Goal: Check status: Check status

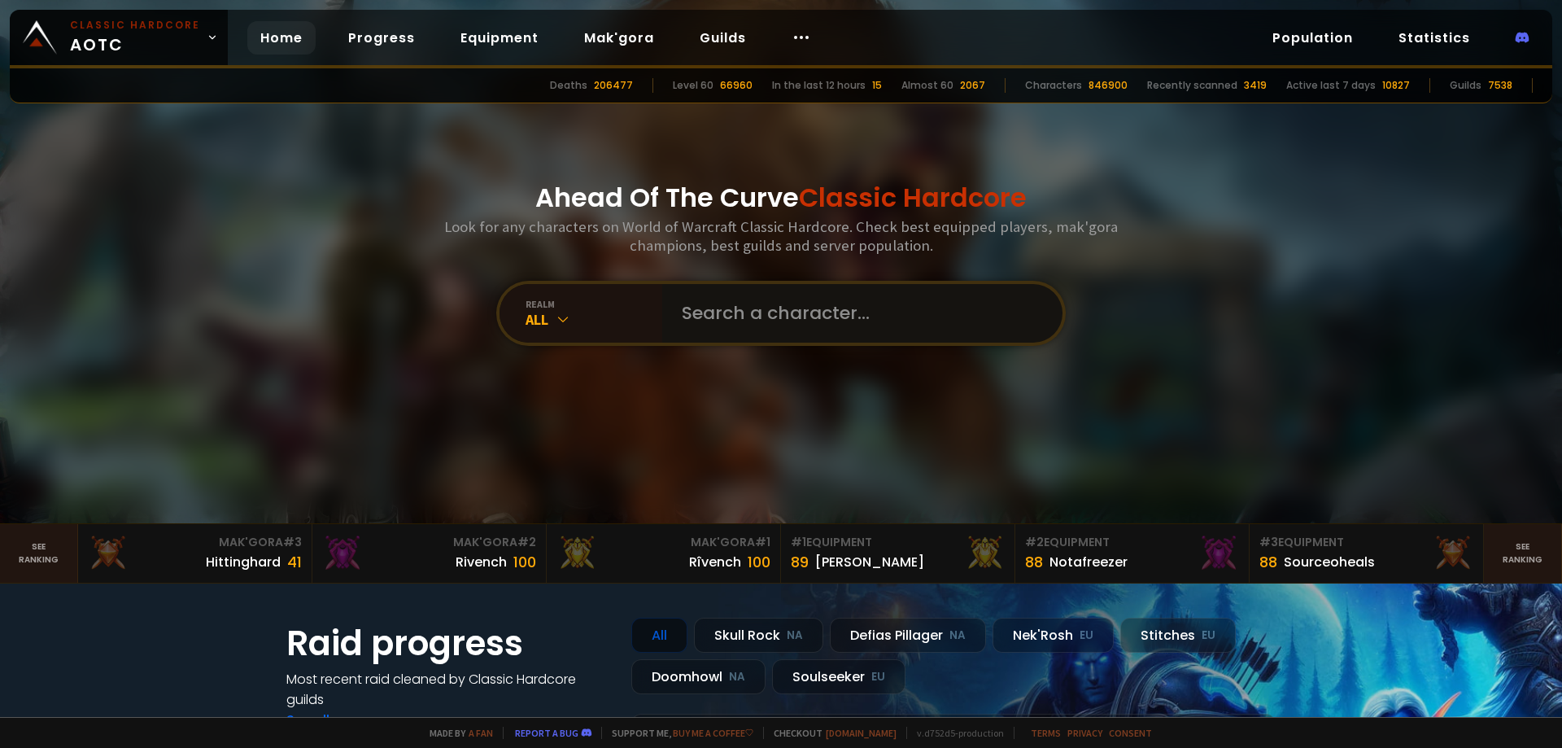
click at [764, 296] on input "text" at bounding box center [857, 313] width 371 height 59
type input "girlpowerxqt"
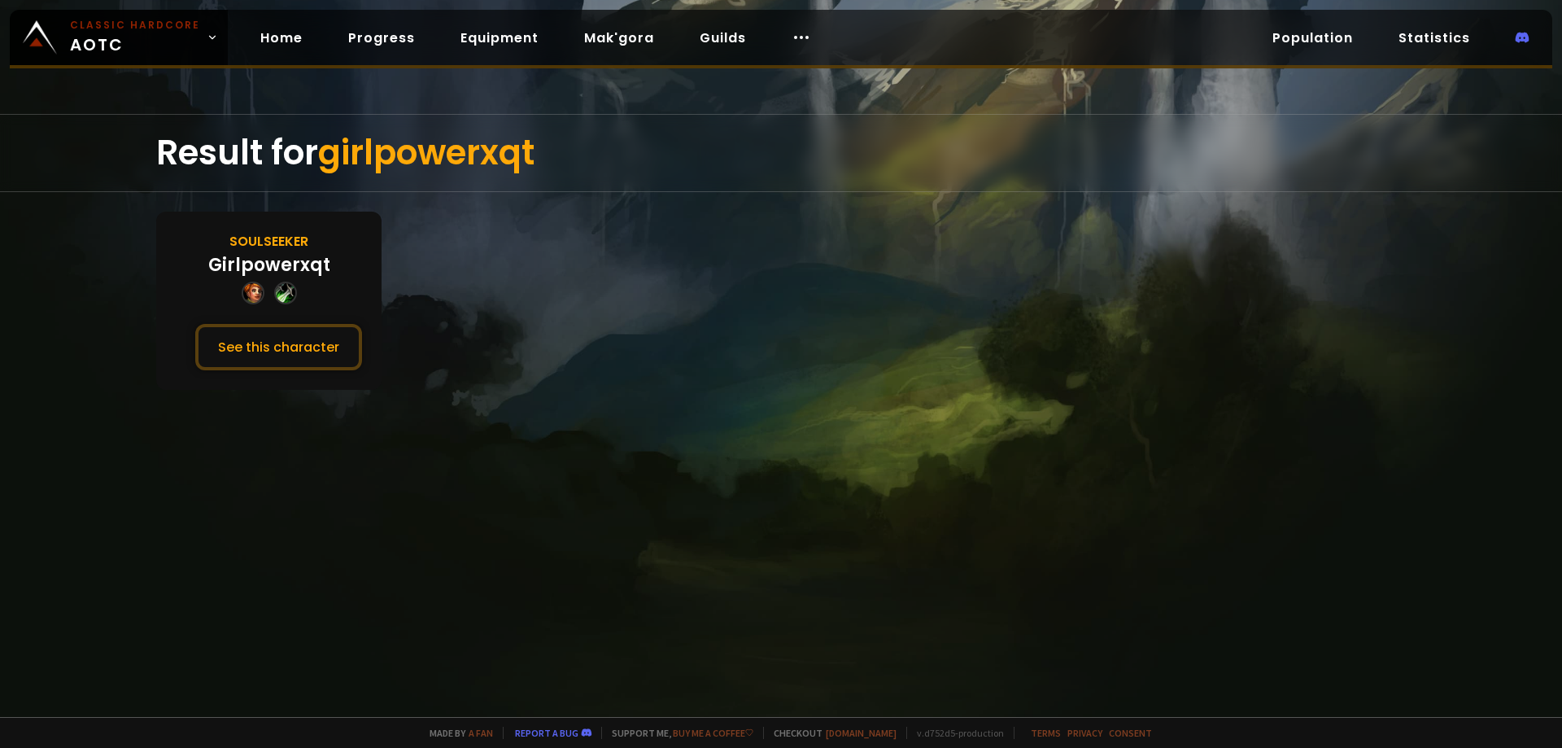
click at [270, 256] on div "Girlpowerxqt" at bounding box center [269, 264] width 122 height 27
click at [268, 242] on div "Soulseeker" at bounding box center [268, 241] width 79 height 20
click at [293, 337] on button "See this character" at bounding box center [278, 347] width 167 height 46
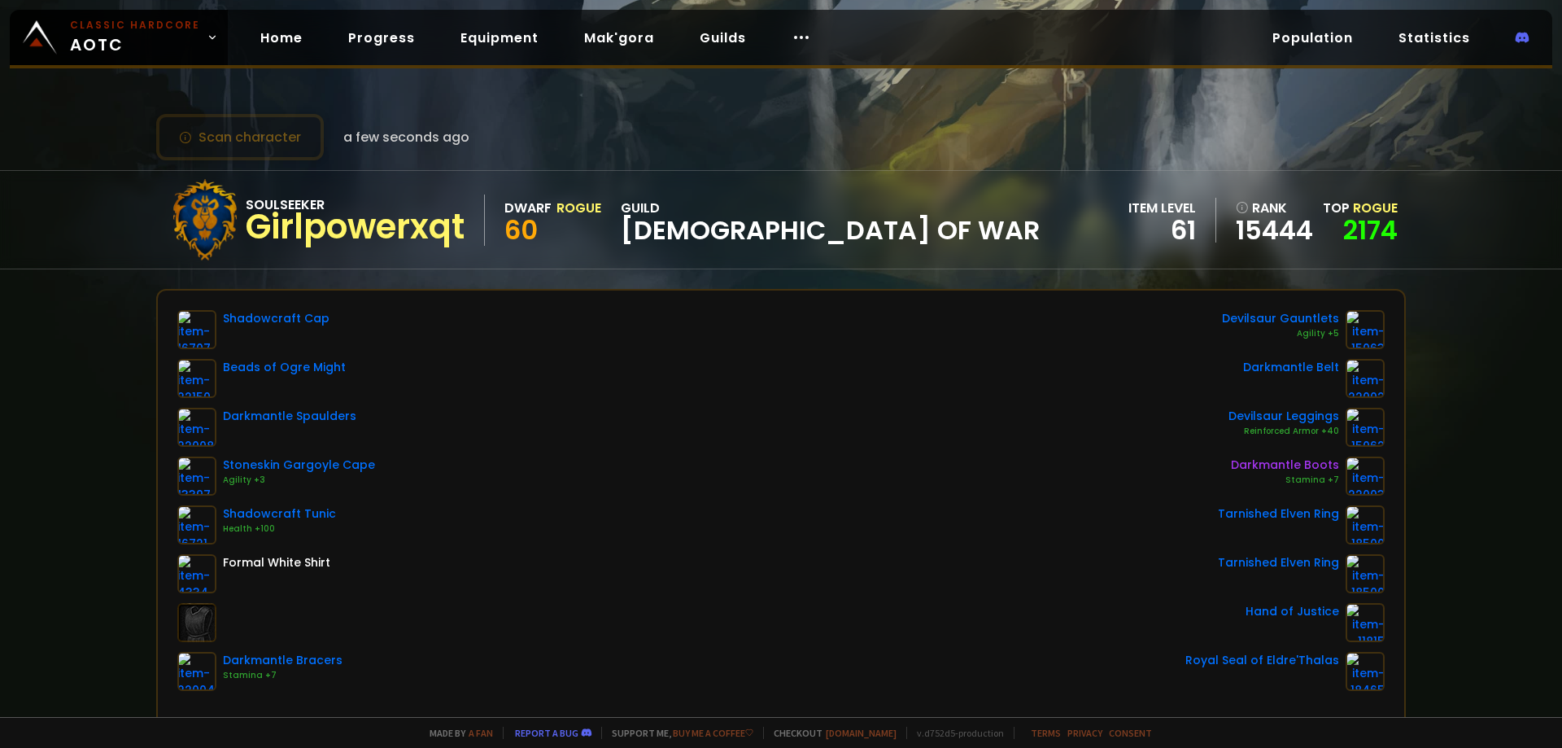
click at [452, 429] on div "Shadowcraft Cap Beads of Ogre Might Darkmantle Spaulders Stoneskin Gargoyle Cap…" at bounding box center [780, 500] width 1207 height 381
click at [293, 133] on button "Scan character" at bounding box center [240, 137] width 168 height 46
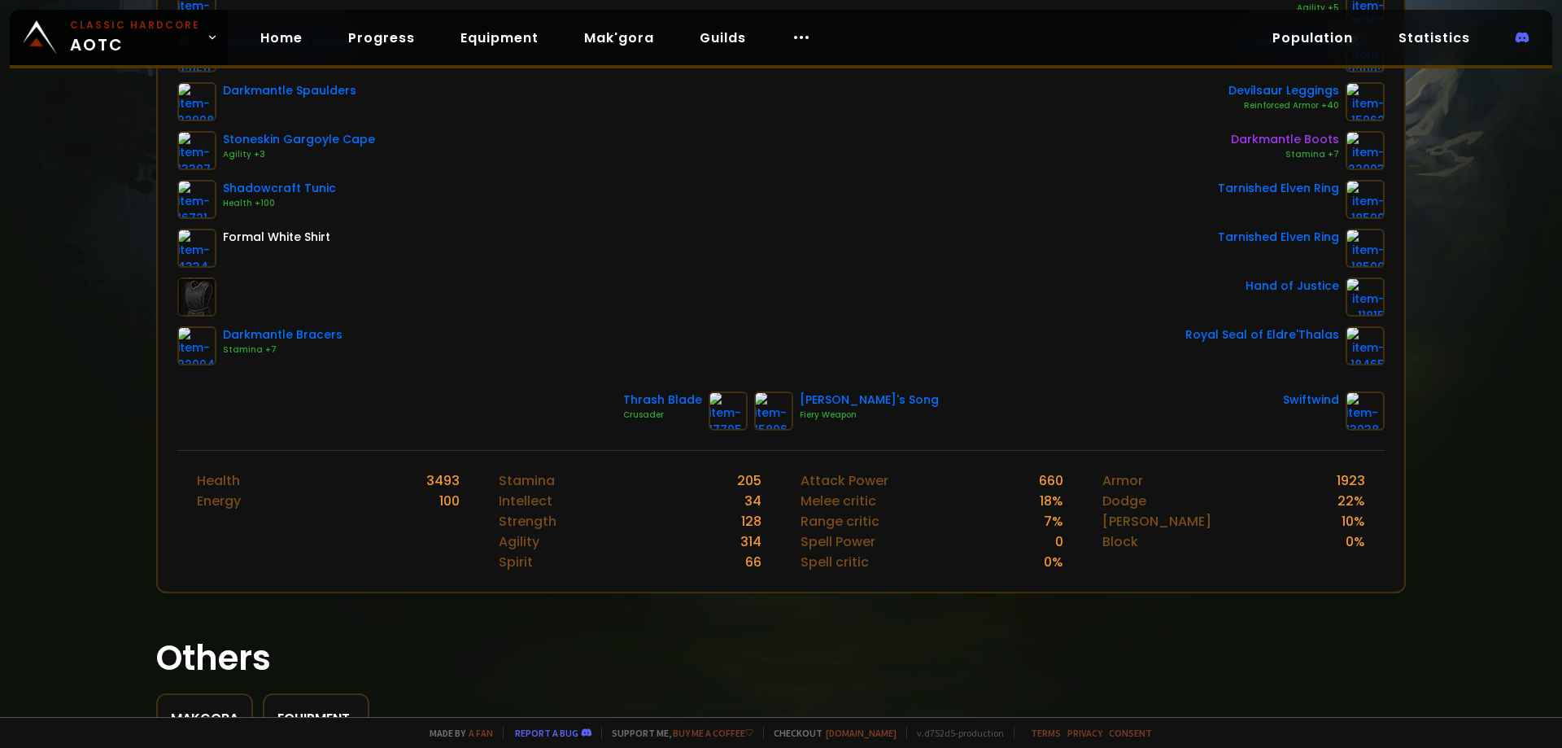
scroll to position [407, 0]
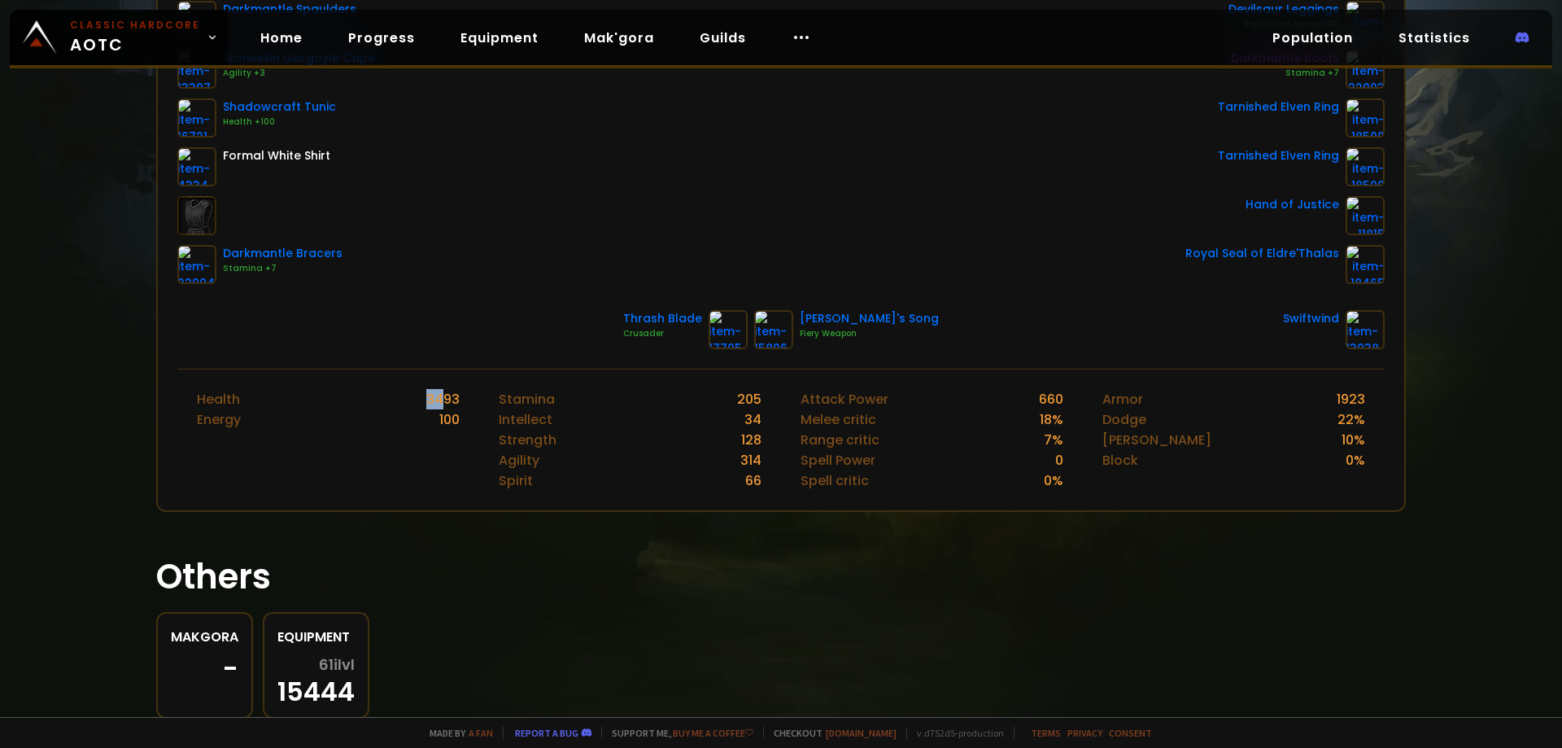
drag, startPoint x: 424, startPoint y: 395, endPoint x: 446, endPoint y: 396, distance: 22.0
click at [446, 396] on div "3493" at bounding box center [442, 399] width 33 height 20
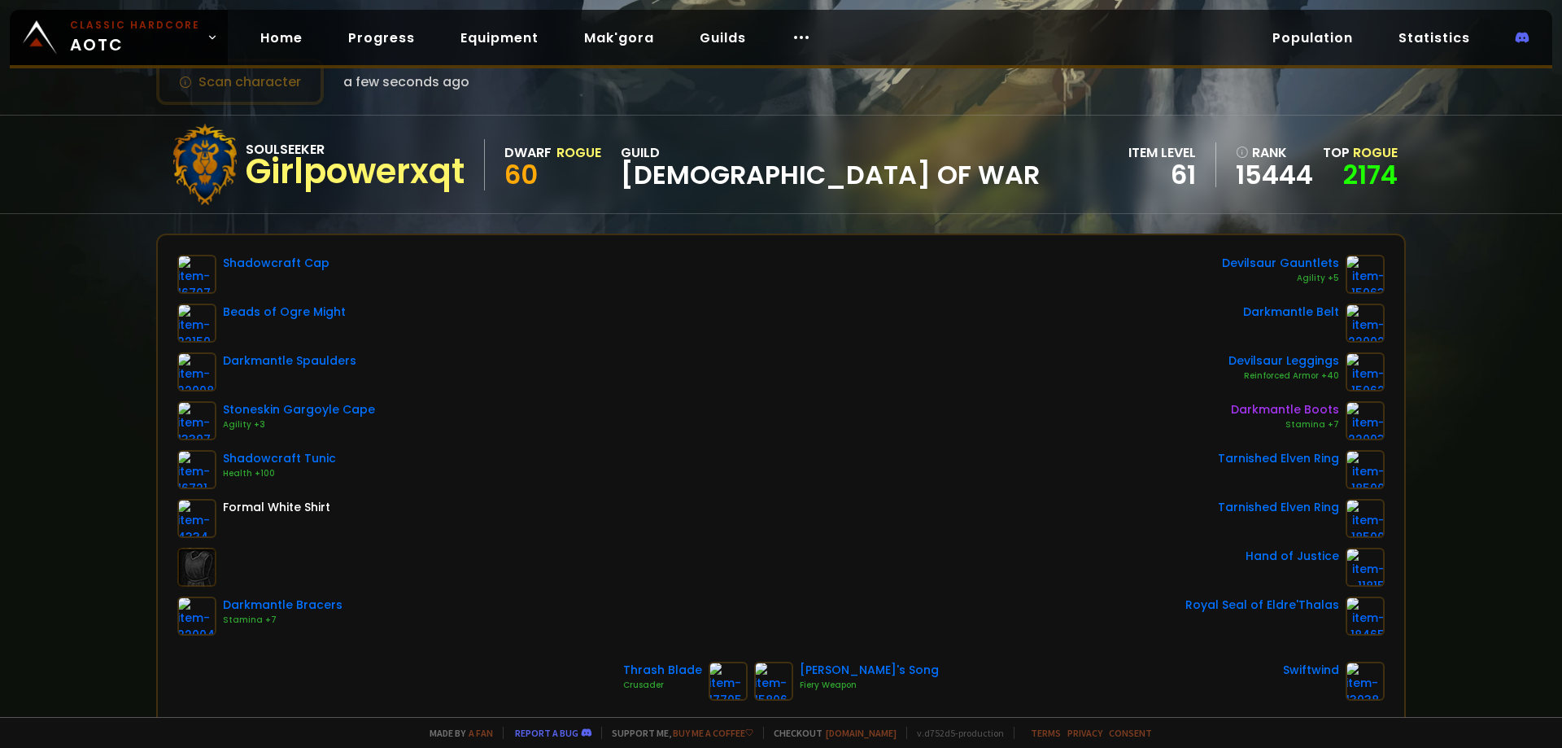
scroll to position [0, 0]
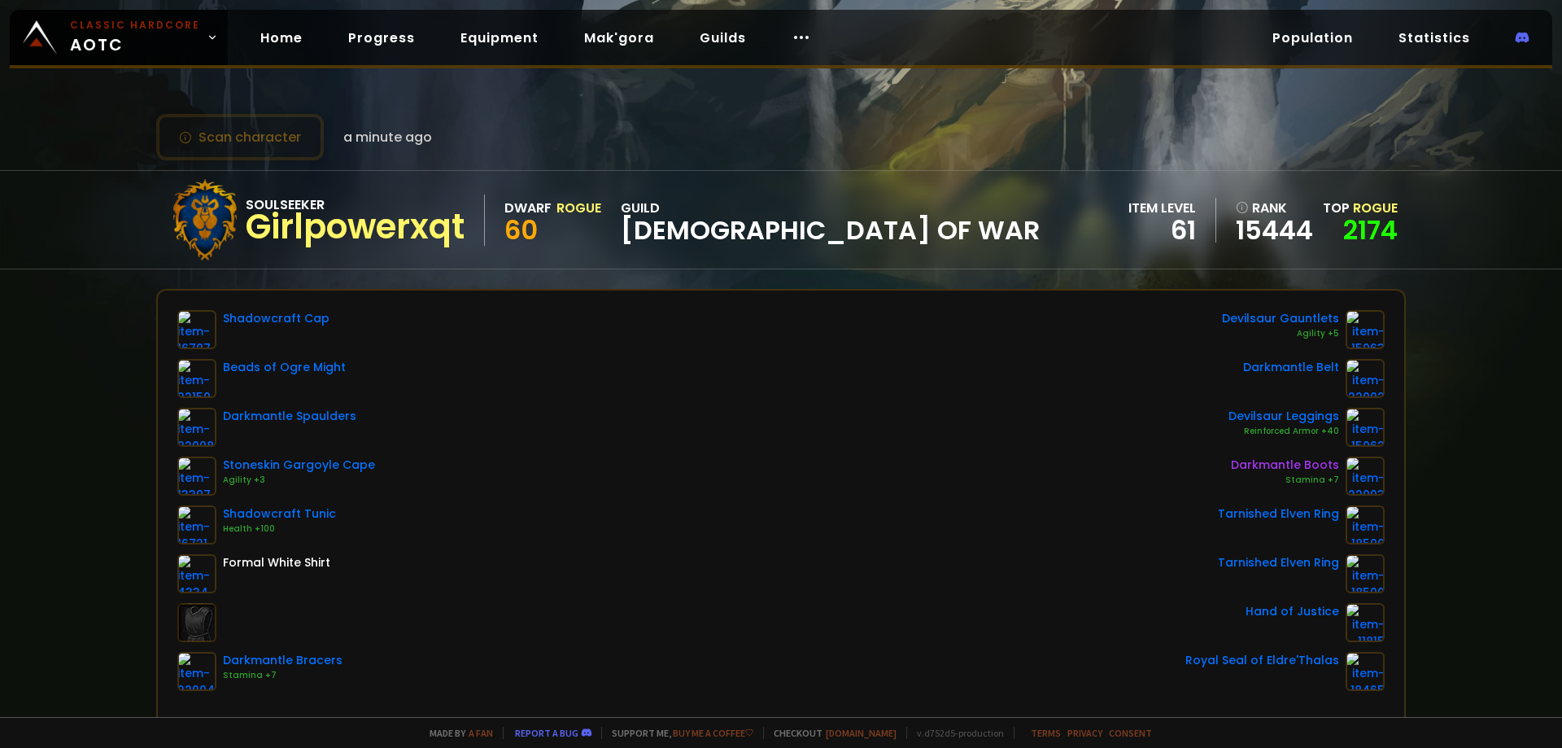
click at [376, 140] on span "a minute ago" at bounding box center [387, 137] width 89 height 20
click at [259, 135] on button "Scan character" at bounding box center [240, 137] width 168 height 46
click at [279, 128] on button "Scan character" at bounding box center [240, 137] width 168 height 46
click at [237, 131] on button "Scan character" at bounding box center [240, 137] width 168 height 46
click at [185, 138] on icon at bounding box center [185, 137] width 13 height 13
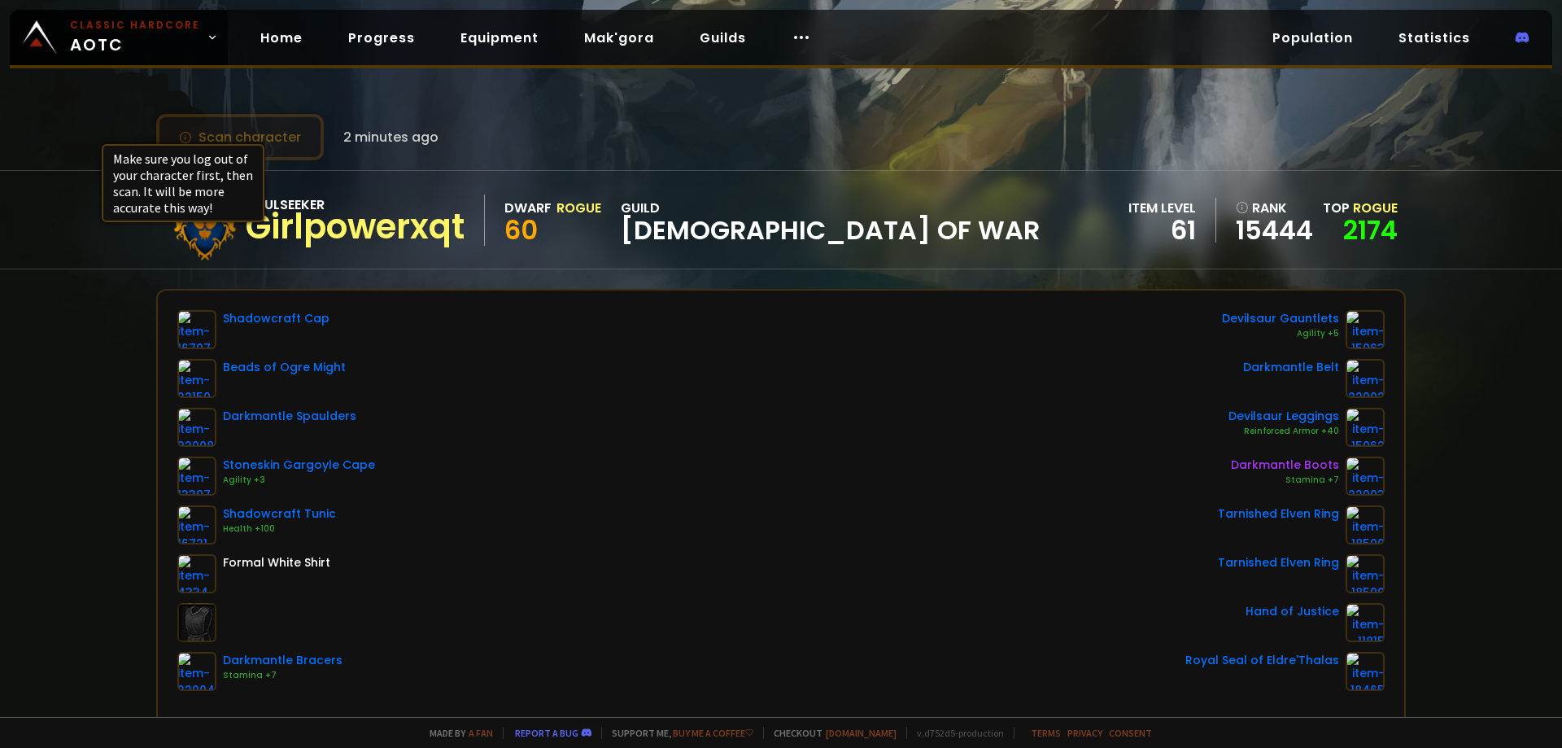
click at [185, 138] on icon at bounding box center [185, 137] width 13 height 13
click at [186, 137] on icon at bounding box center [185, 137] width 13 height 13
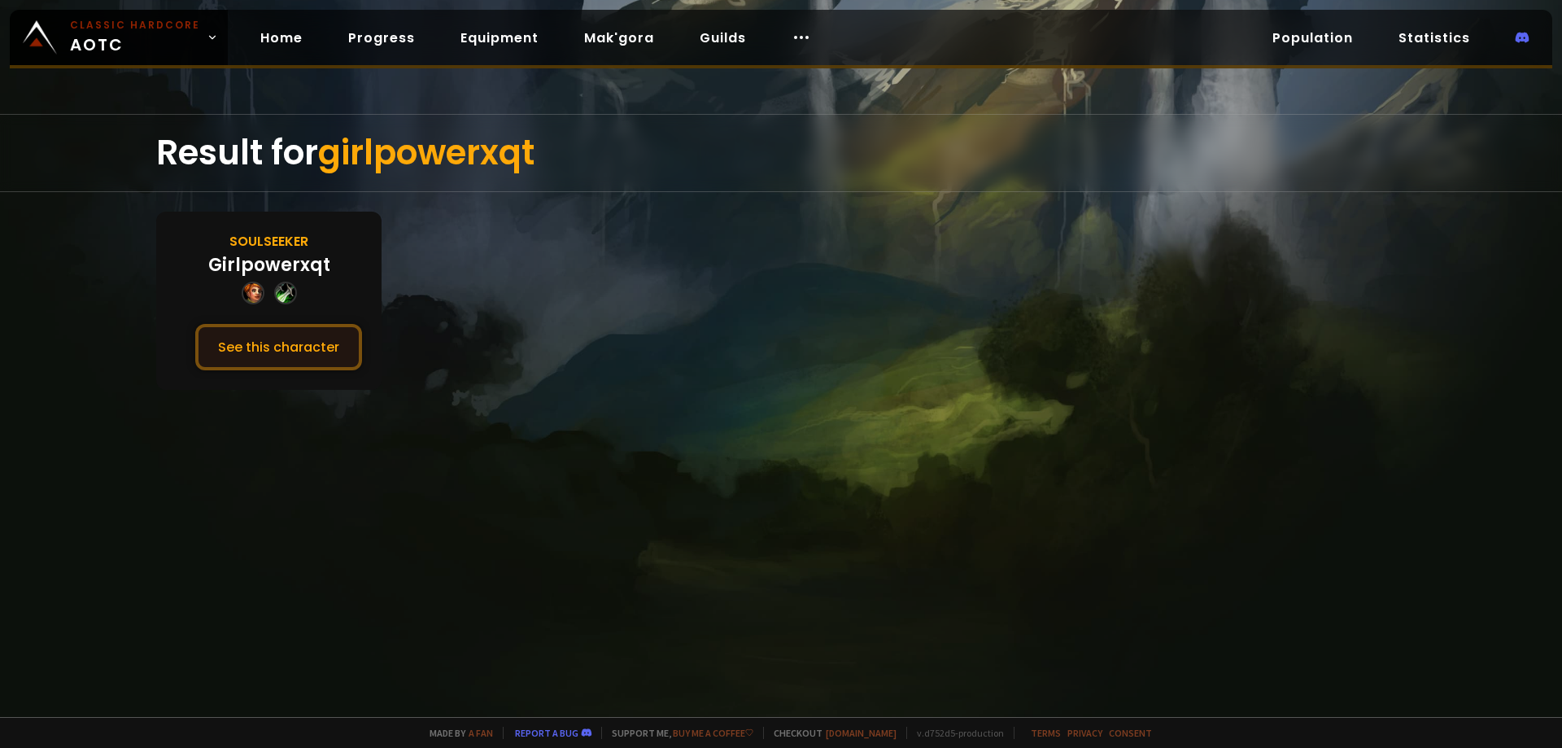
click at [331, 344] on button "See this character" at bounding box center [278, 347] width 167 height 46
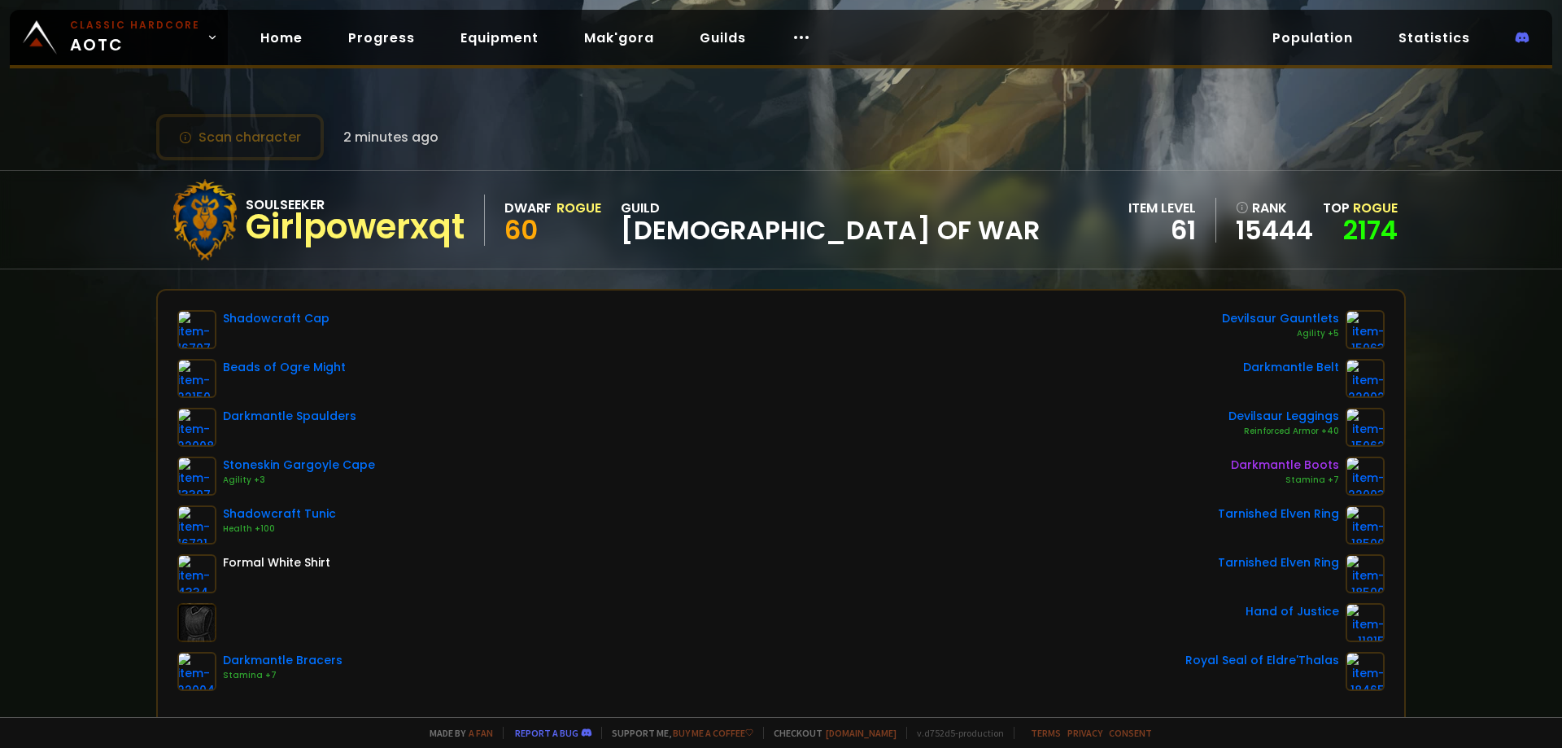
drag, startPoint x: 280, startPoint y: 134, endPoint x: 246, endPoint y: 111, distance: 41.1
click at [280, 134] on button "Scan character" at bounding box center [240, 137] width 168 height 46
click at [239, 142] on button "Scan character" at bounding box center [240, 137] width 168 height 46
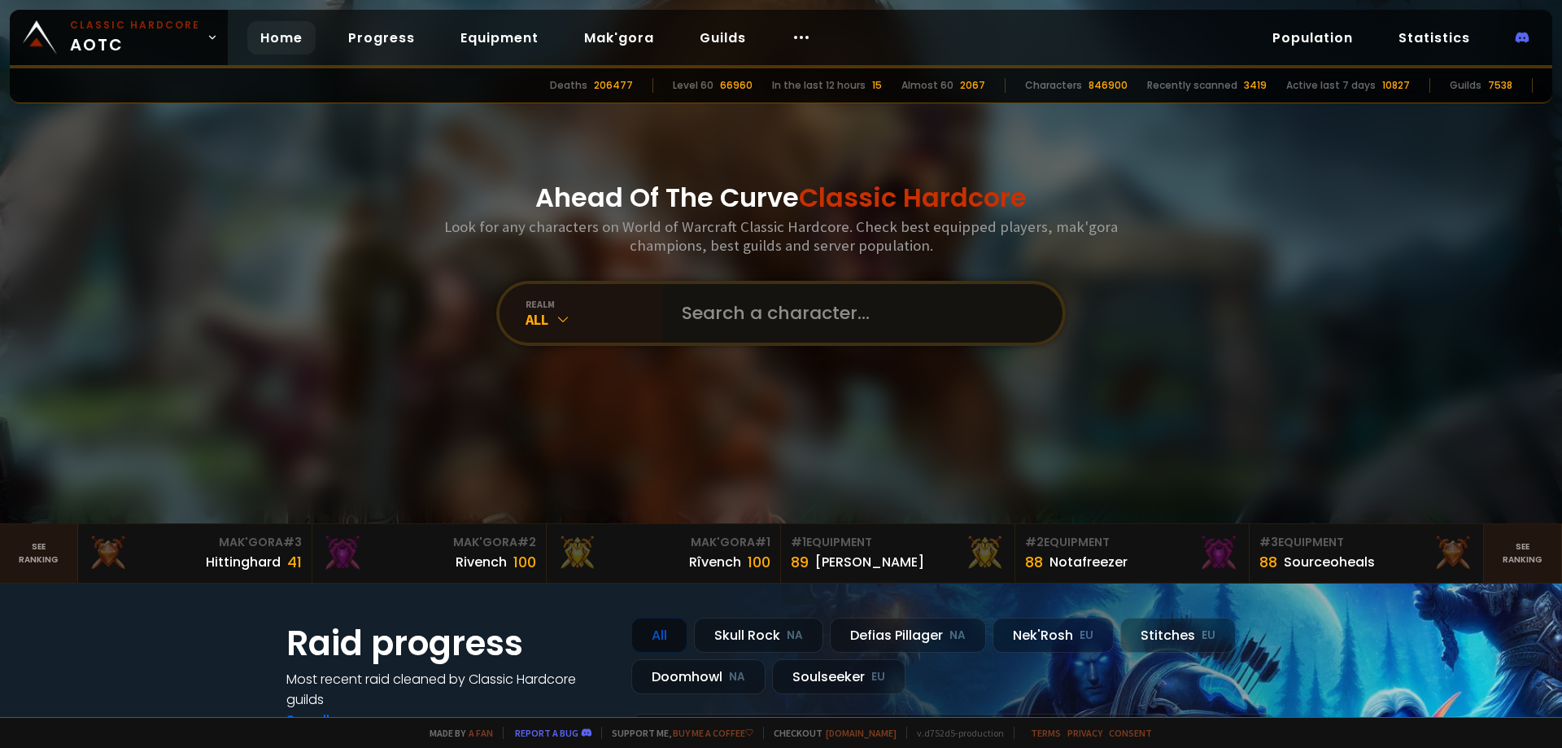
click at [831, 314] on input "text" at bounding box center [857, 313] width 371 height 59
type input "girlpowerxqt"
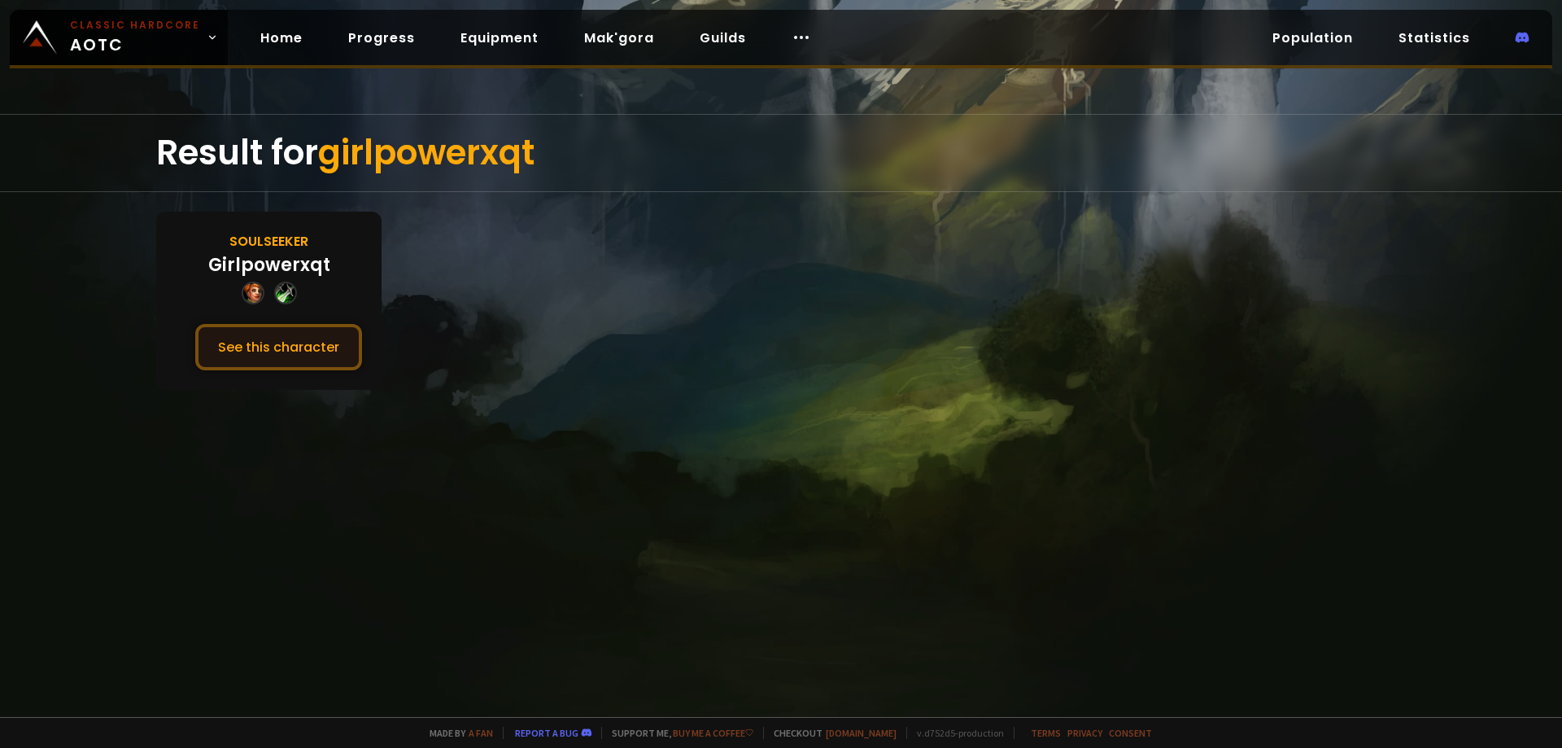
click at [264, 340] on button "See this character" at bounding box center [278, 347] width 167 height 46
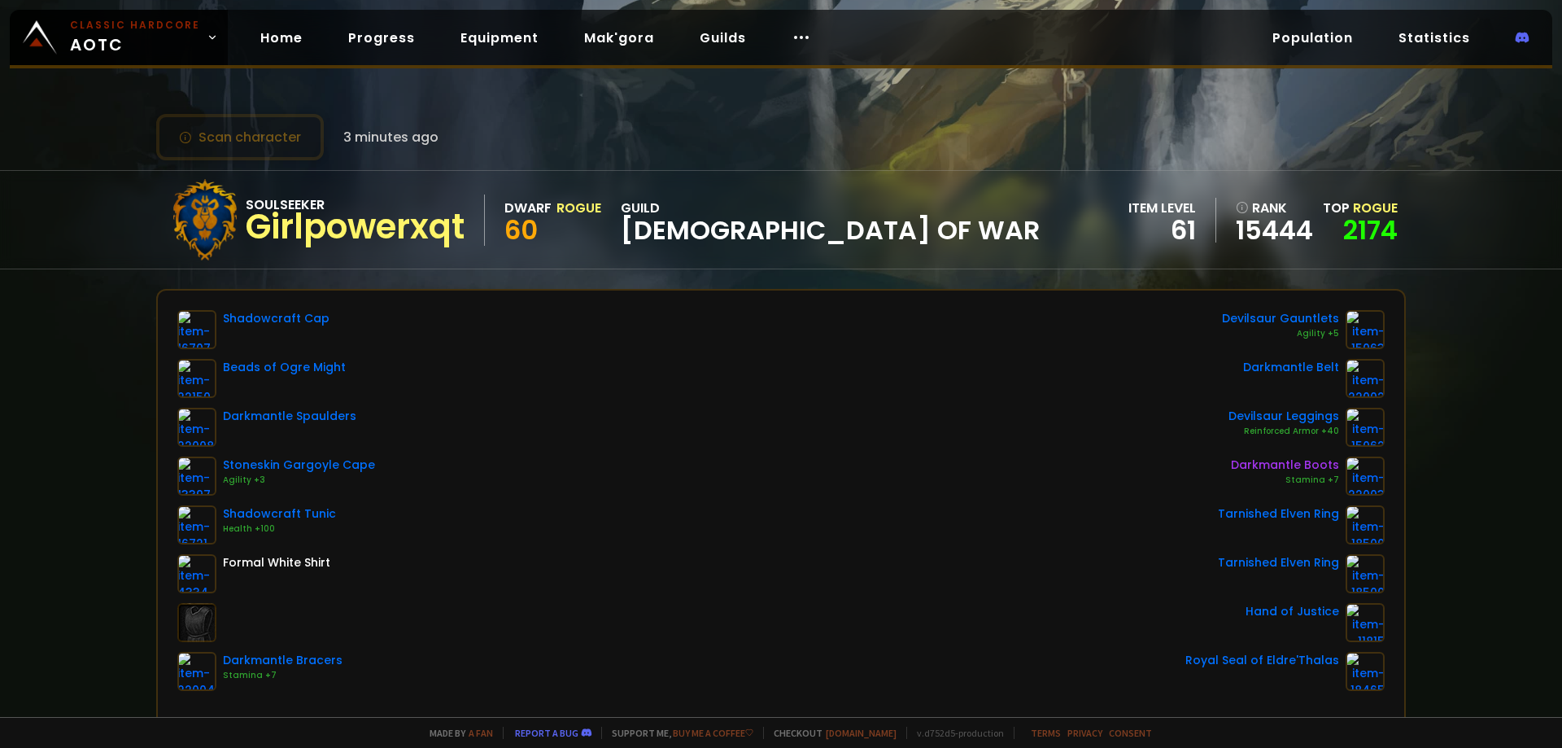
click at [726, 192] on div "Soulseeker Girlpowerxqt Dwarf Rogue 60 guild God of War" at bounding box center [601, 219] width 875 height 81
click at [242, 142] on button "Scan character" at bounding box center [240, 137] width 168 height 46
click at [184, 136] on icon at bounding box center [185, 137] width 13 height 13
click at [268, 113] on div "Scan character 3 minutes ago Soulseeker Girlpowerxqt Dwarf Rogue 60 guild God o…" at bounding box center [781, 358] width 1562 height 717
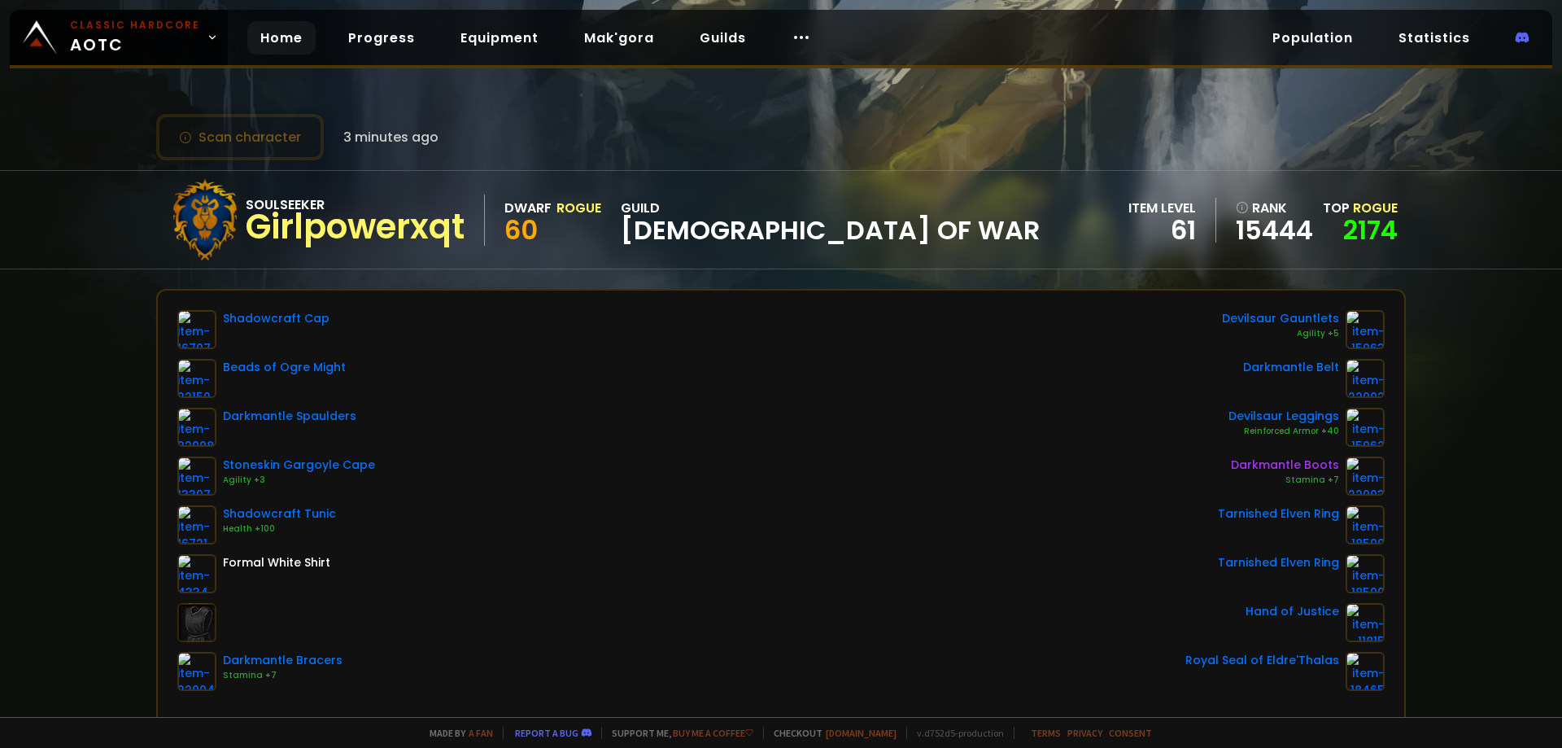
click at [267, 24] on link "Home" at bounding box center [281, 37] width 68 height 33
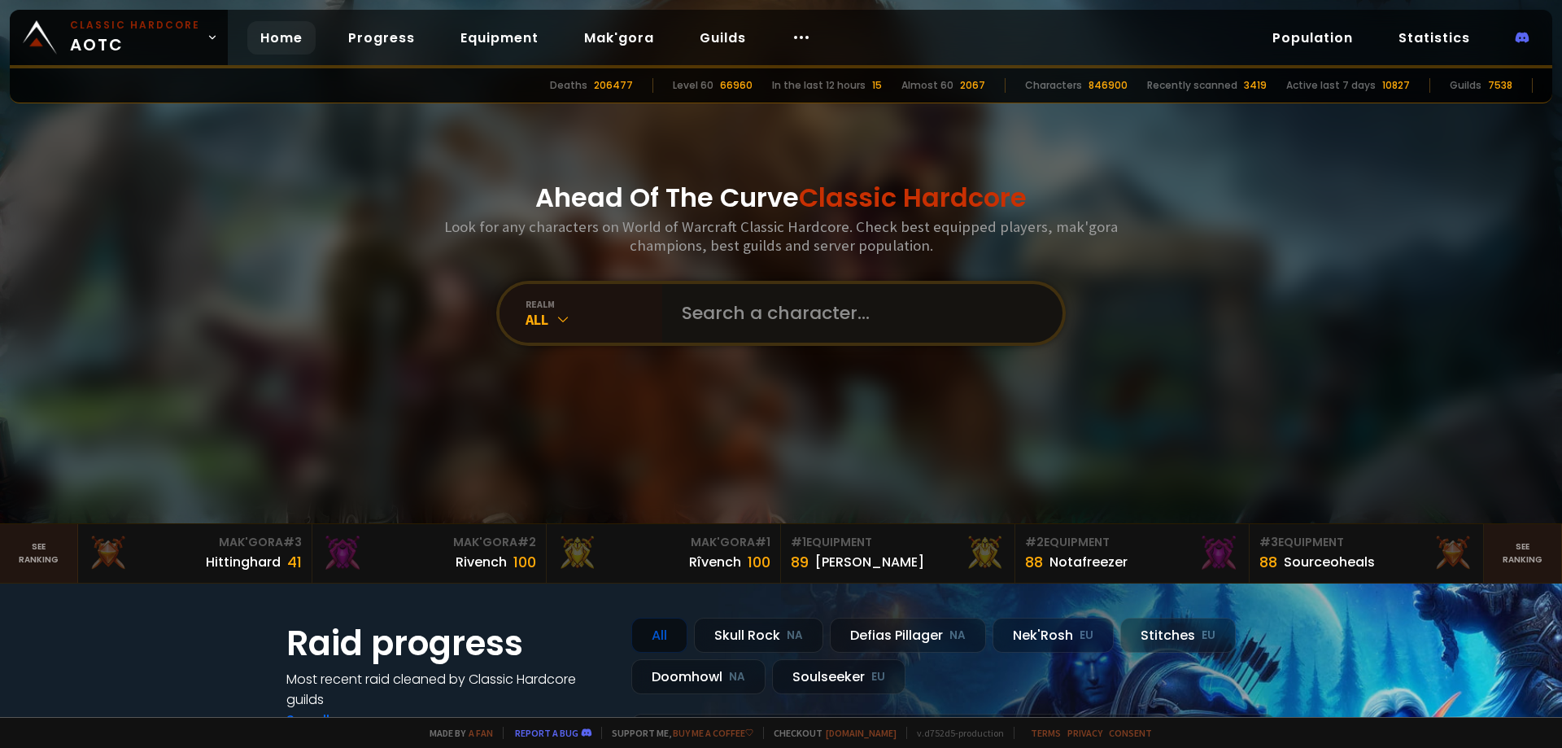
click at [785, 315] on input "text" at bounding box center [857, 313] width 371 height 59
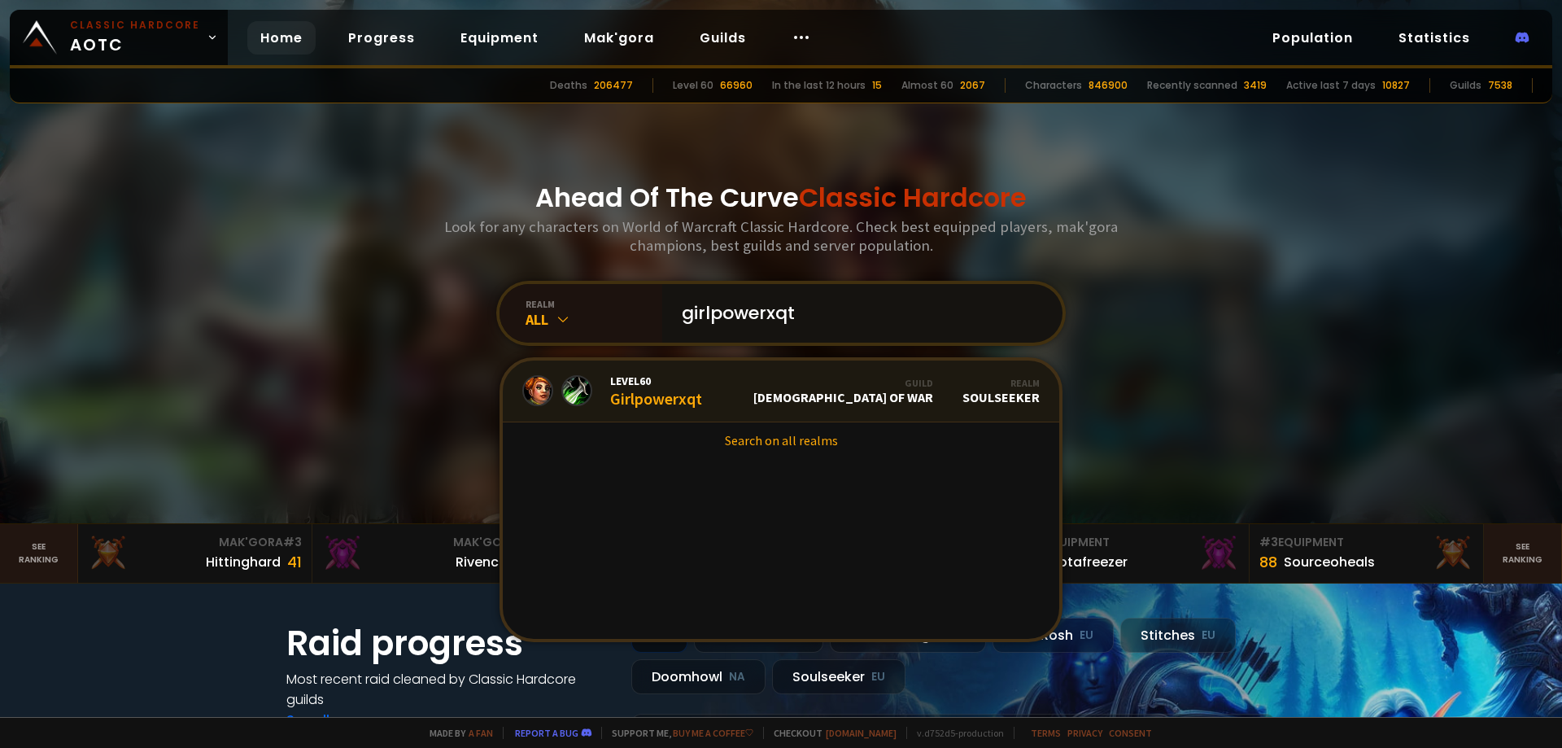
type input "girlpowerxqt"
click at [702, 389] on link "Level 60 Girlpowerxqt Guild God of War Realm Soulseeker" at bounding box center [781, 391] width 556 height 62
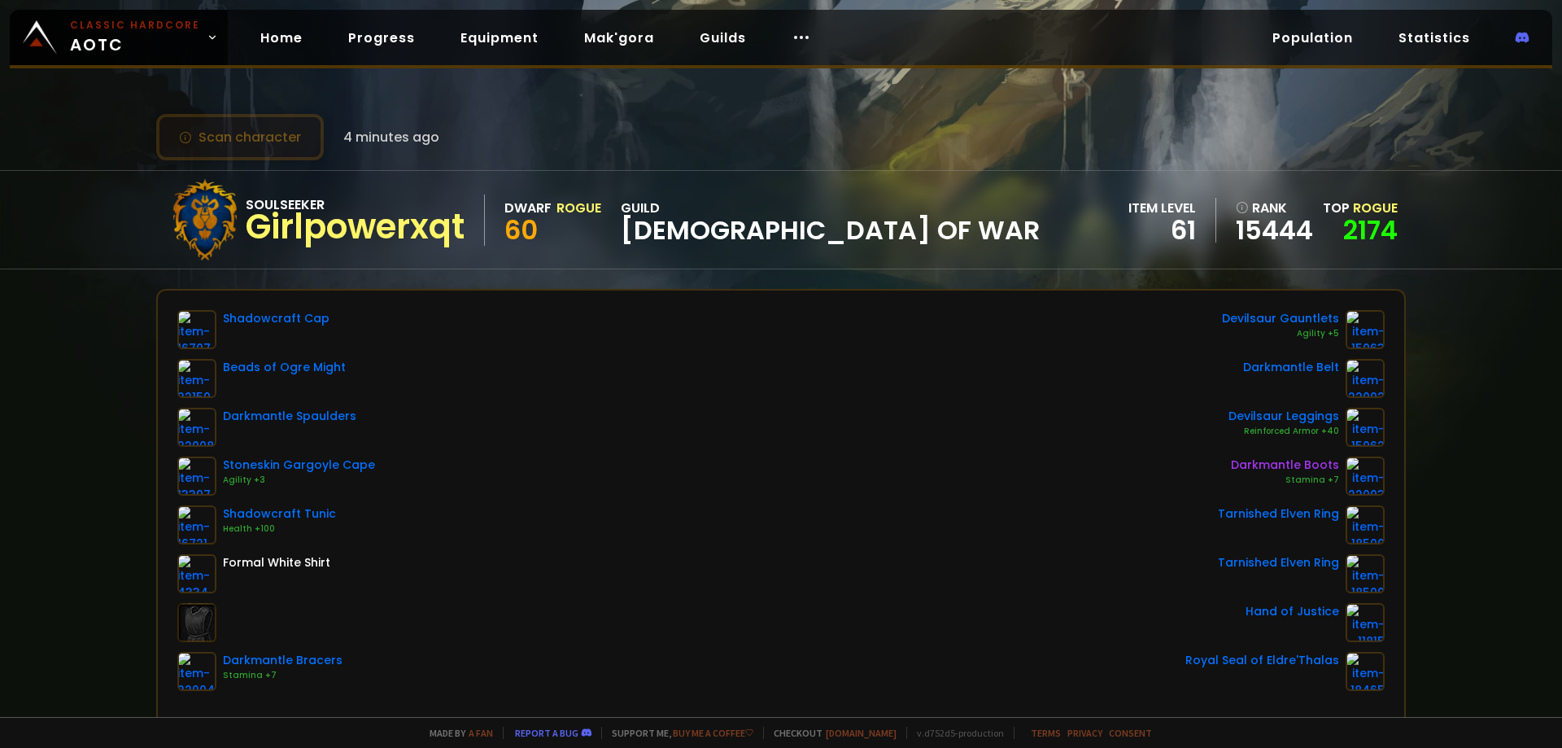
click at [262, 132] on button "Scan character" at bounding box center [240, 137] width 168 height 46
click at [259, 142] on button "Scan character" at bounding box center [240, 137] width 168 height 46
click at [80, 464] on div "Scan character 4 minutes ago Soulseeker Girlpowerxqt Dwarf Rogue 60 guild God o…" at bounding box center [781, 358] width 1562 height 717
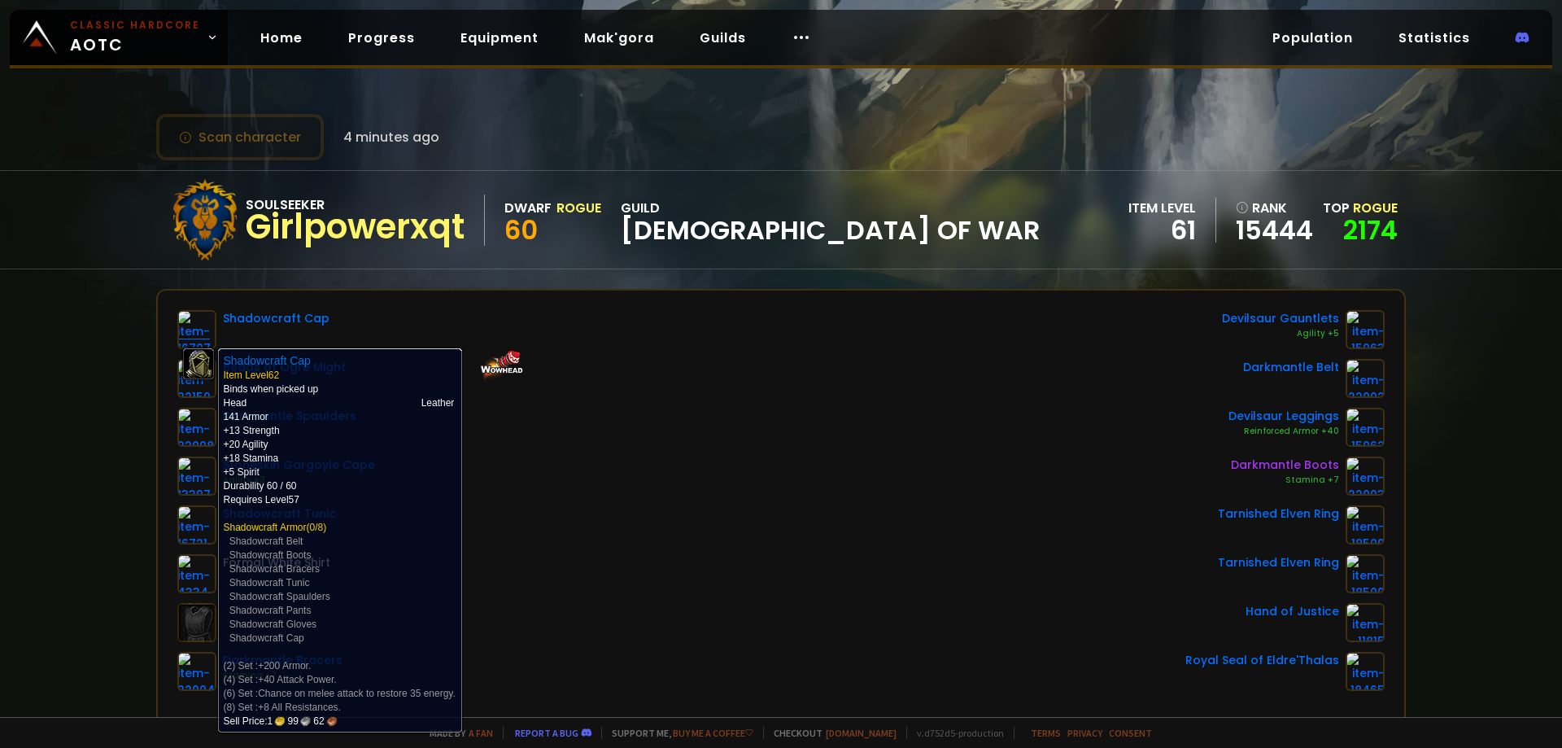
click at [203, 326] on img at bounding box center [196, 329] width 39 height 39
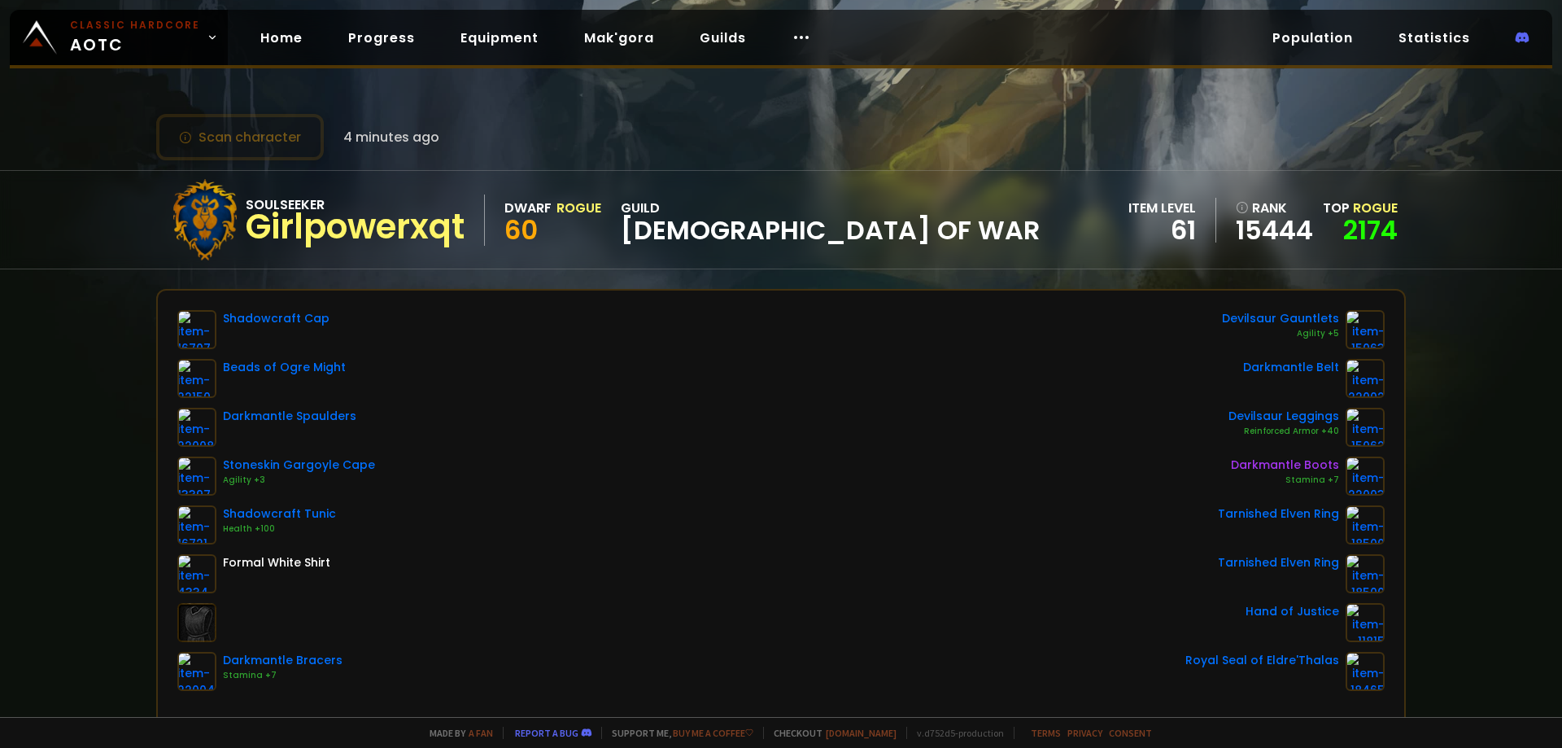
click at [246, 319] on div "Shadowcraft Cap" at bounding box center [276, 318] width 107 height 17
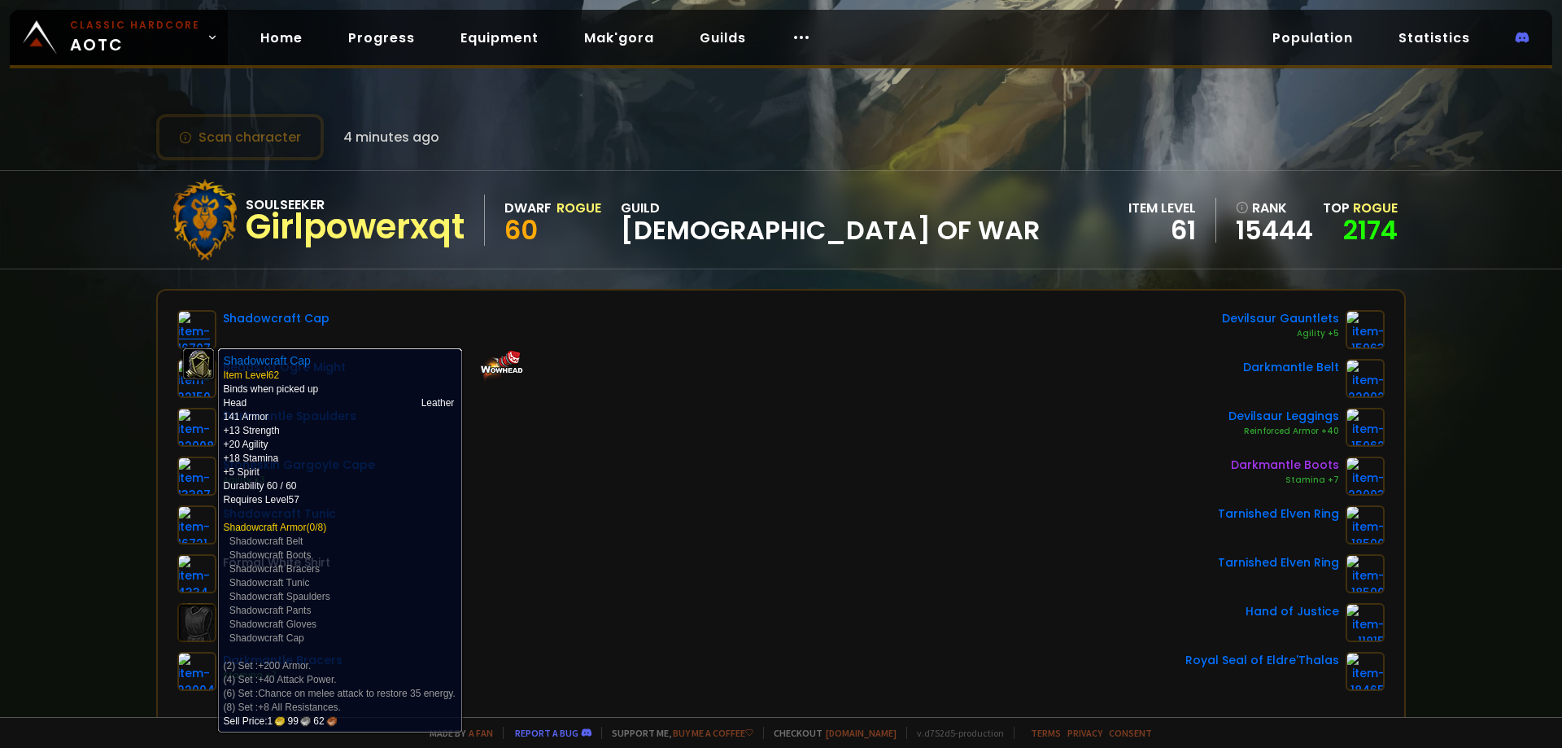
click at [181, 316] on img at bounding box center [196, 329] width 39 height 39
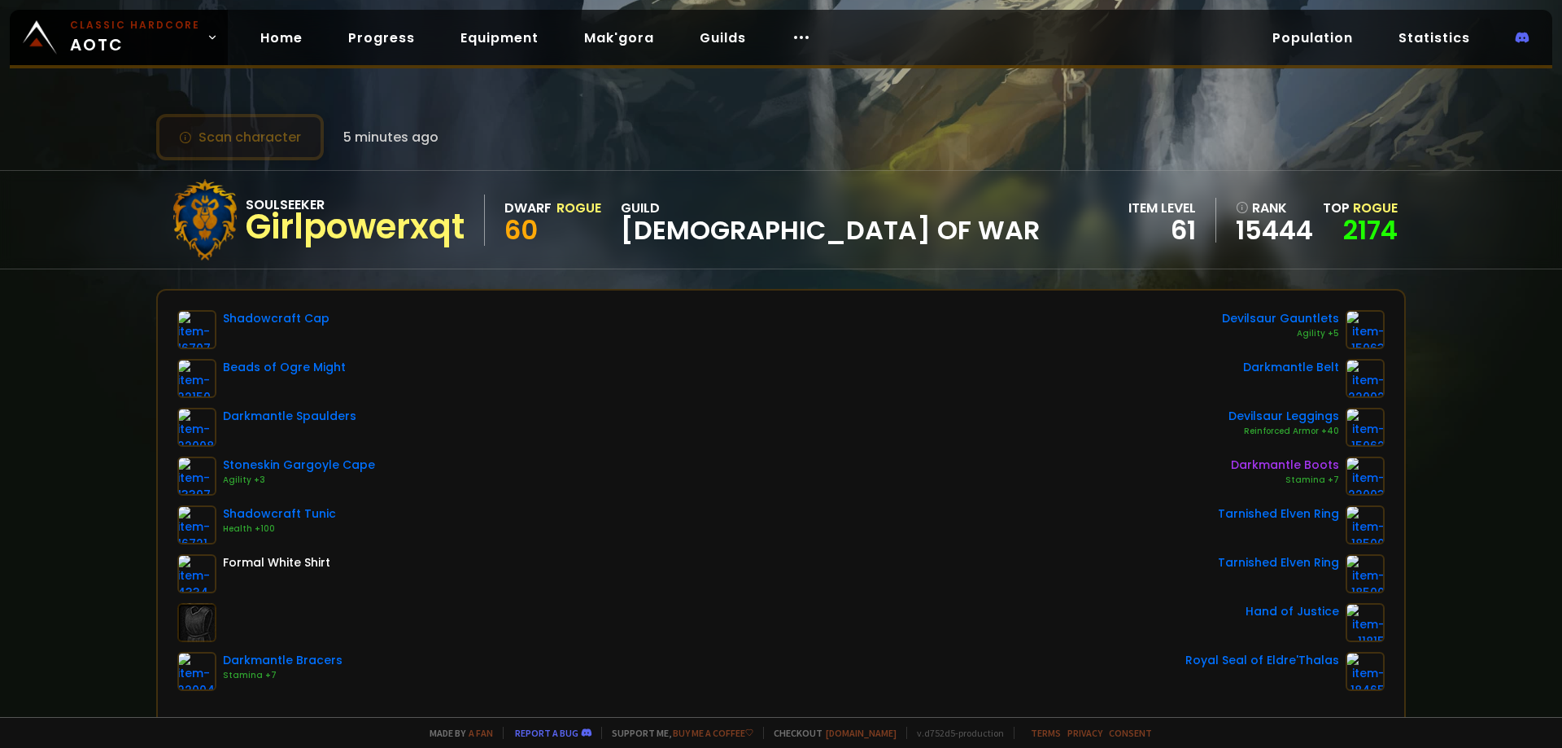
click at [258, 147] on button "Scan character" at bounding box center [240, 137] width 168 height 46
click at [185, 142] on icon at bounding box center [185, 137] width 13 height 13
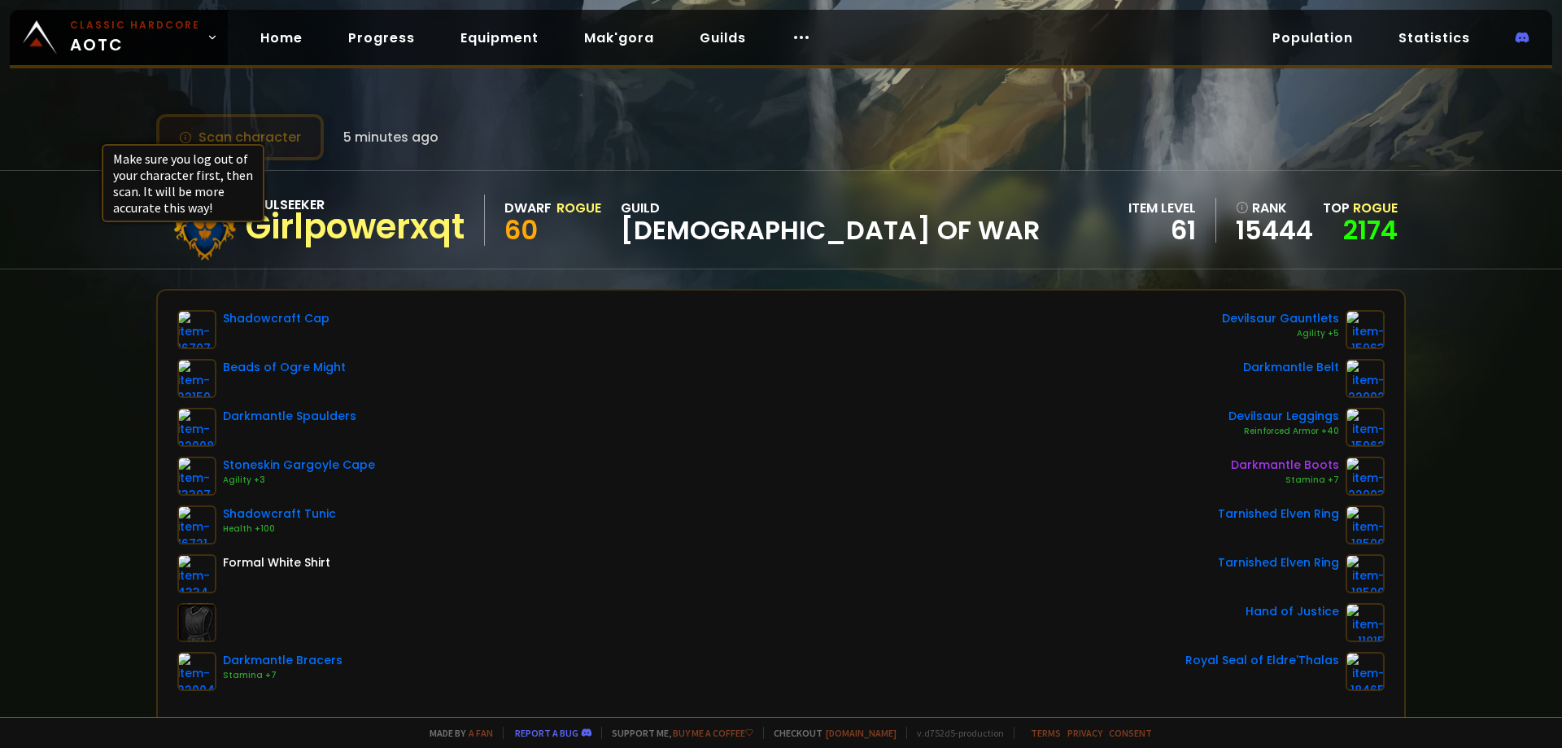
click at [201, 142] on button "Scan character" at bounding box center [240, 137] width 168 height 46
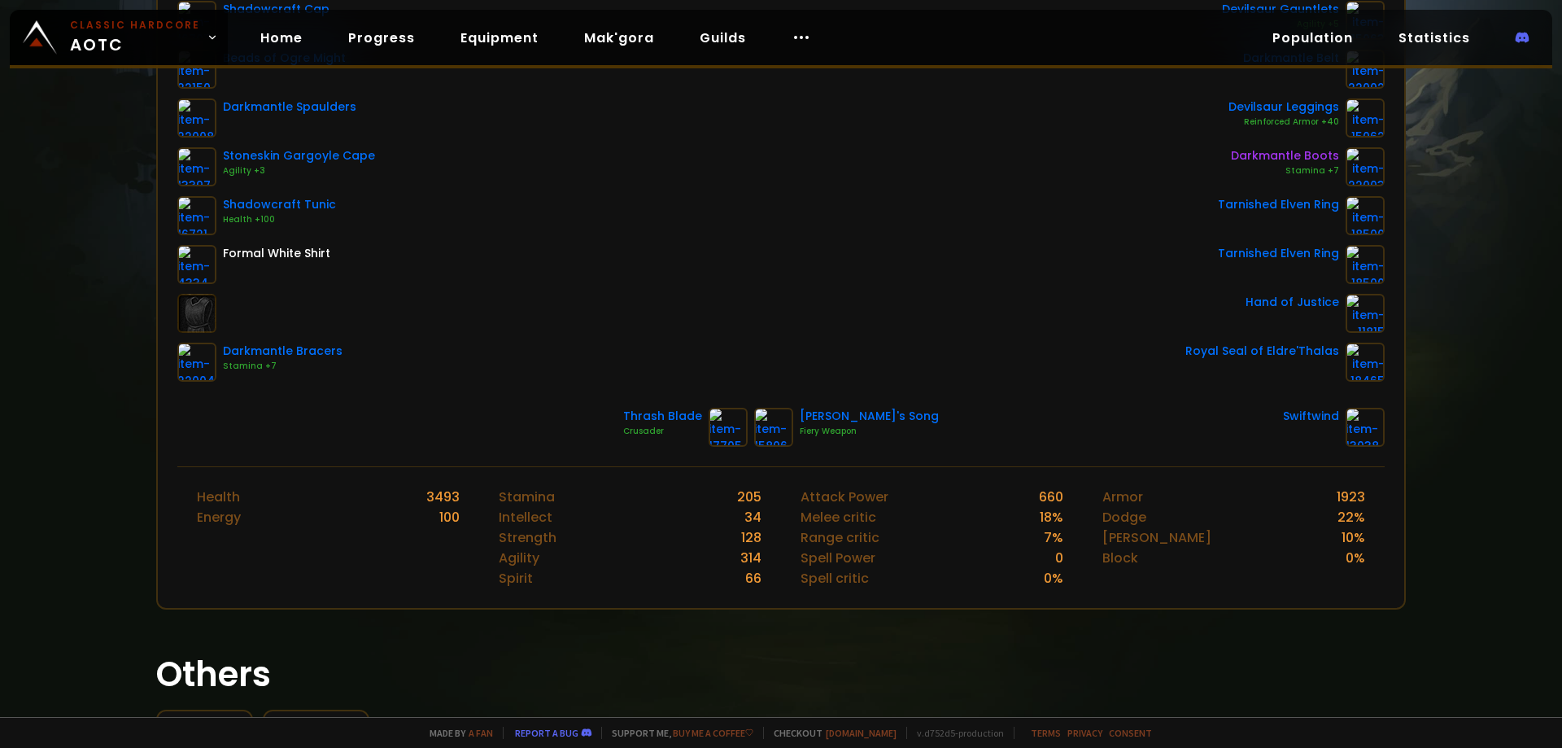
scroll to position [325, 0]
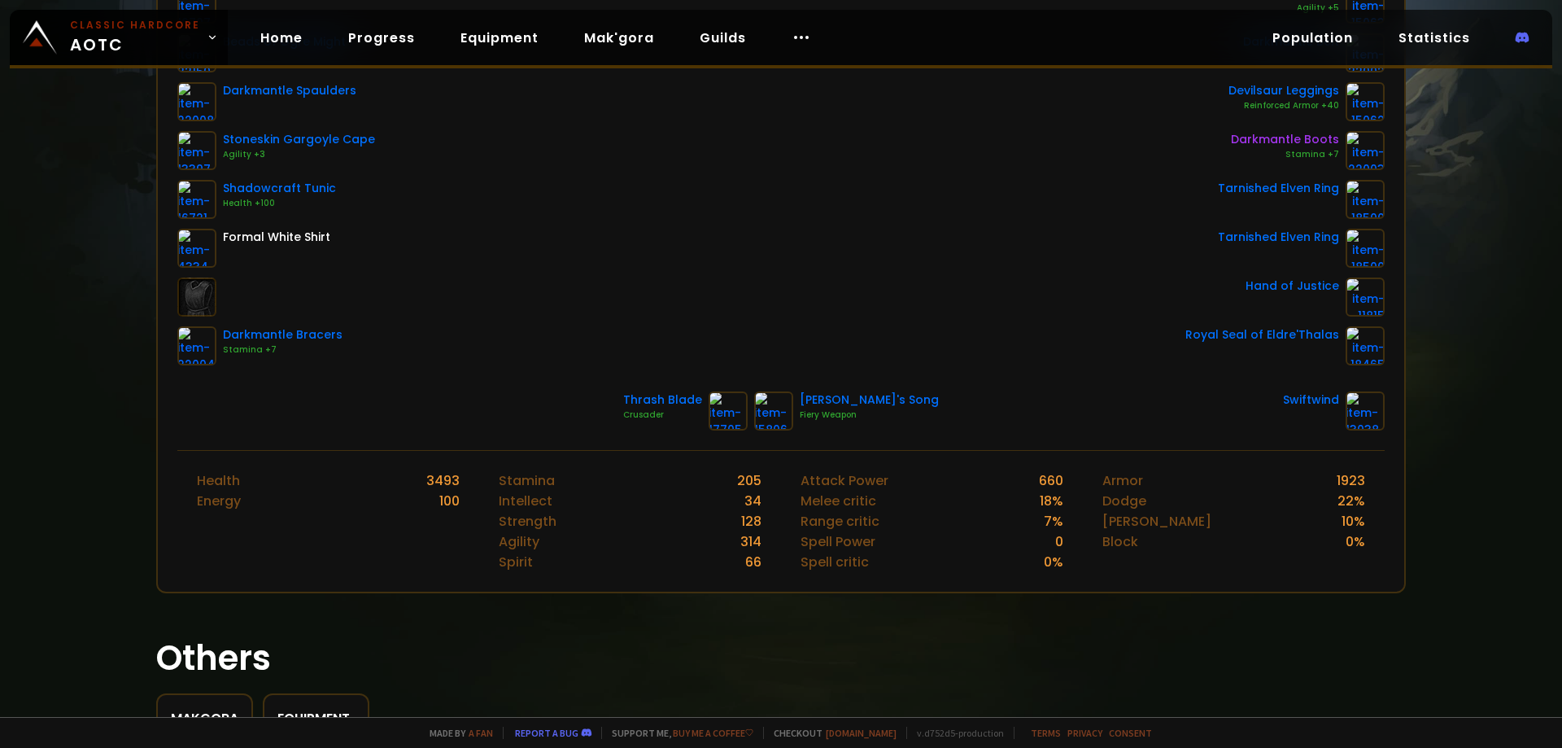
click at [106, 398] on div "Scan character 5 minutes ago Soulseeker Girlpowerxqt Dwarf Rogue 60 guild God o…" at bounding box center [781, 358] width 1562 height 717
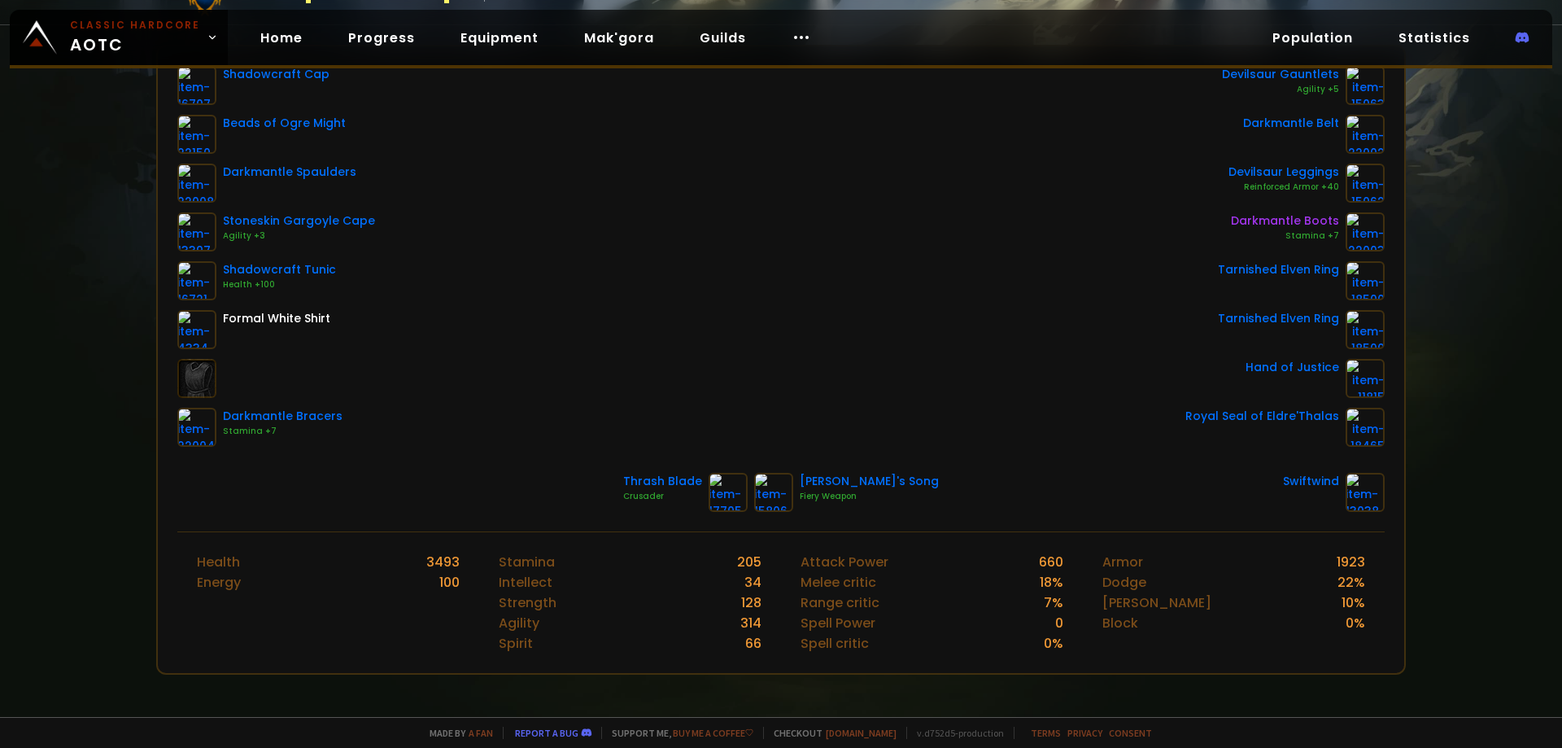
scroll to position [0, 0]
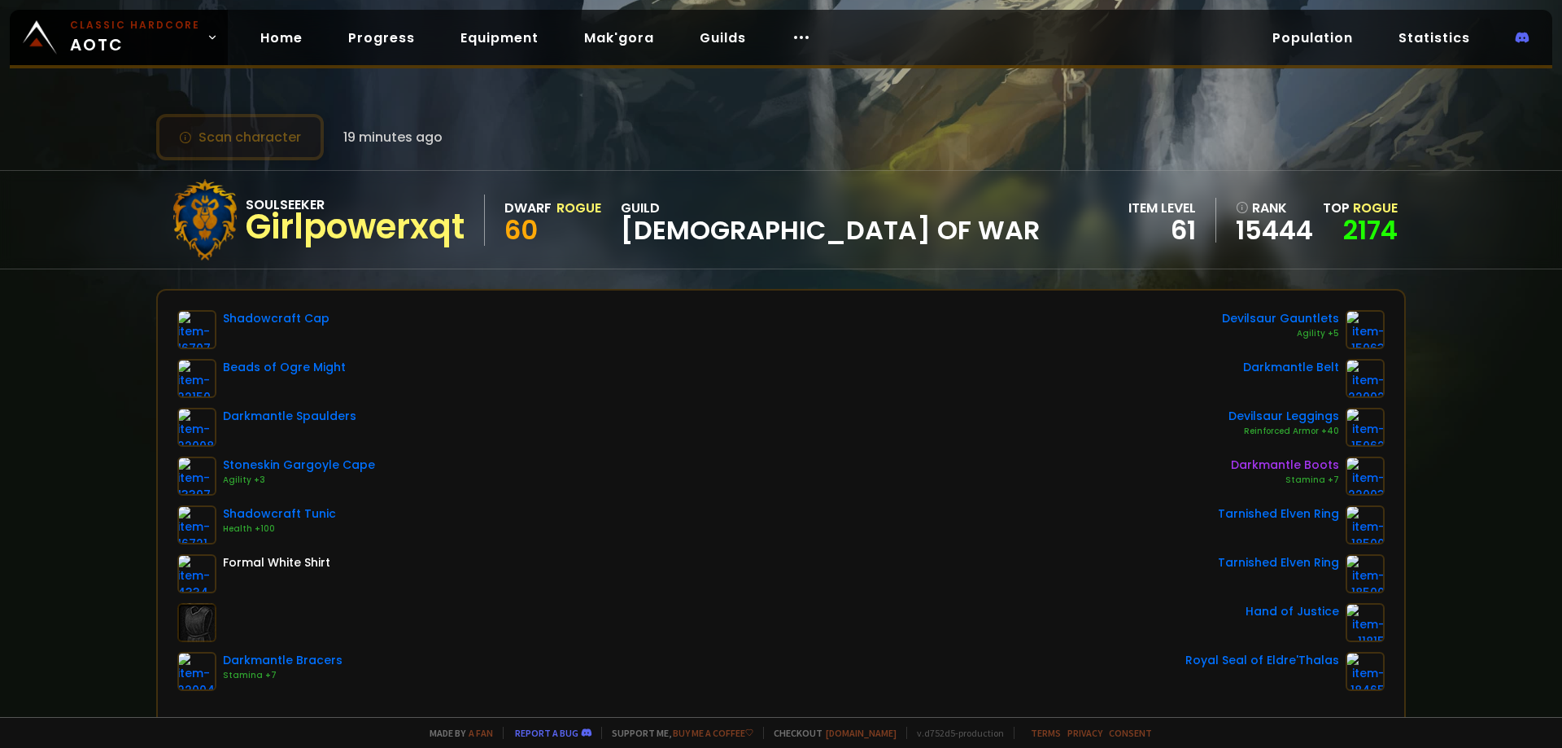
click at [285, 129] on button "Scan character" at bounding box center [240, 137] width 168 height 46
click at [0, 536] on div "Scan character 19 minutes ago Soulseeker Girlpowerxqt Dwarf Rogue 60 guild God …" at bounding box center [781, 358] width 1562 height 717
